Goal: Information Seeking & Learning: Learn about a topic

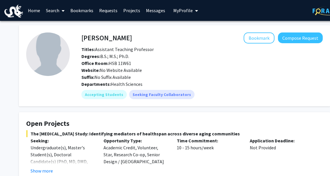
click at [33, 11] on link "Home" at bounding box center [34, 10] width 18 height 20
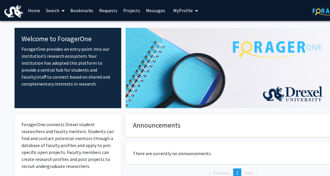
click at [38, 12] on link "Home" at bounding box center [34, 10] width 18 height 20
click at [56, 11] on link "Search" at bounding box center [55, 10] width 24 height 20
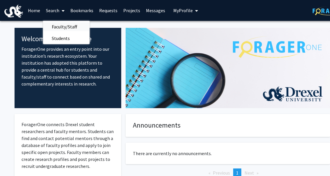
click at [56, 28] on span "Faculty/Staff" at bounding box center [64, 27] width 43 height 12
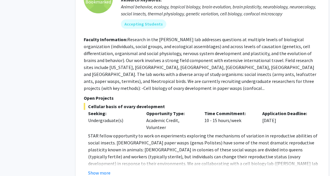
scroll to position [1263, 16]
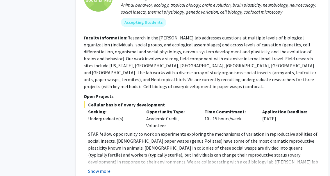
click at [102, 168] on button "Show more" at bounding box center [99, 171] width 22 height 7
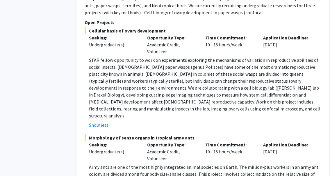
scroll to position [1338, 15]
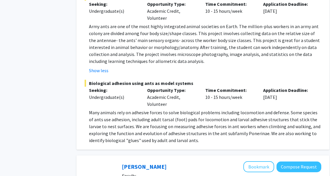
scroll to position [1488, 15]
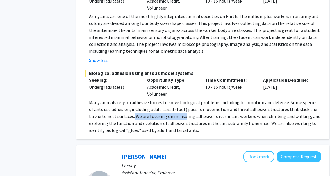
drag, startPoint x: 120, startPoint y: 68, endPoint x: 170, endPoint y: 67, distance: 50.0
click at [170, 99] on p "Many animals rely on adhesive forces to solve biological problems including loc…" at bounding box center [205, 116] width 232 height 35
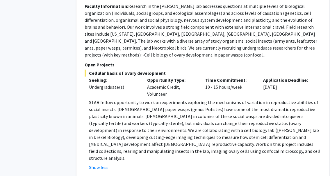
scroll to position [1253, 15]
